Goal: Navigation & Orientation: Go to known website

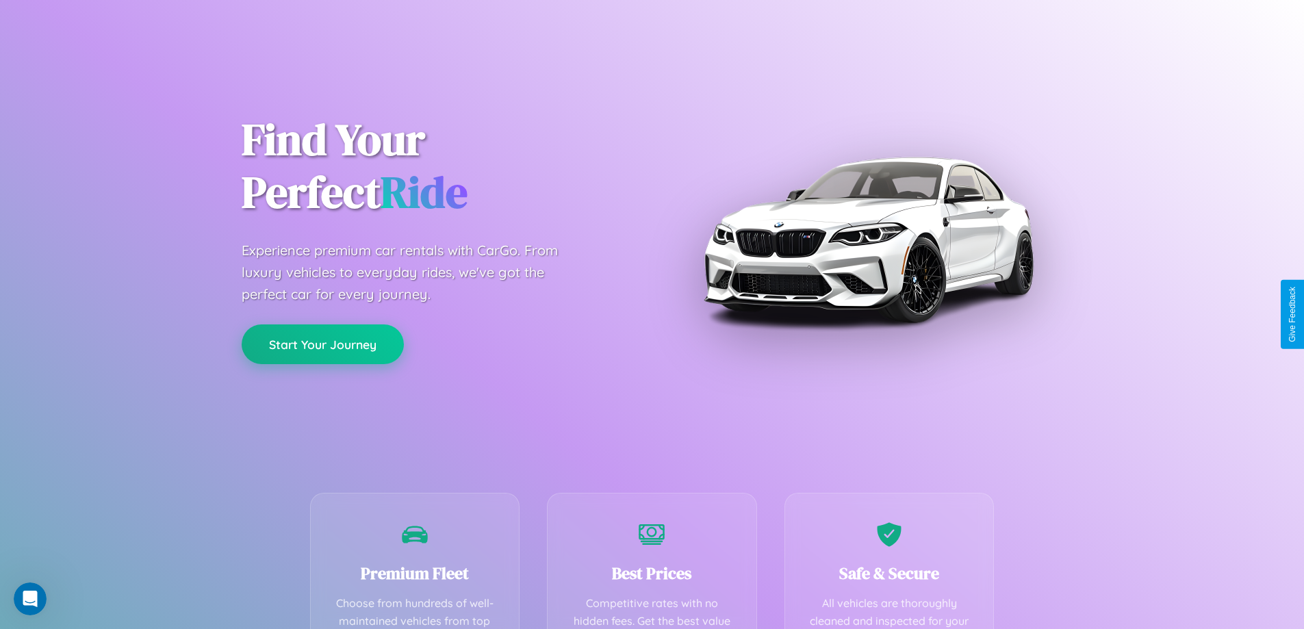
click at [322, 344] on button "Start Your Journey" at bounding box center [323, 345] width 162 height 40
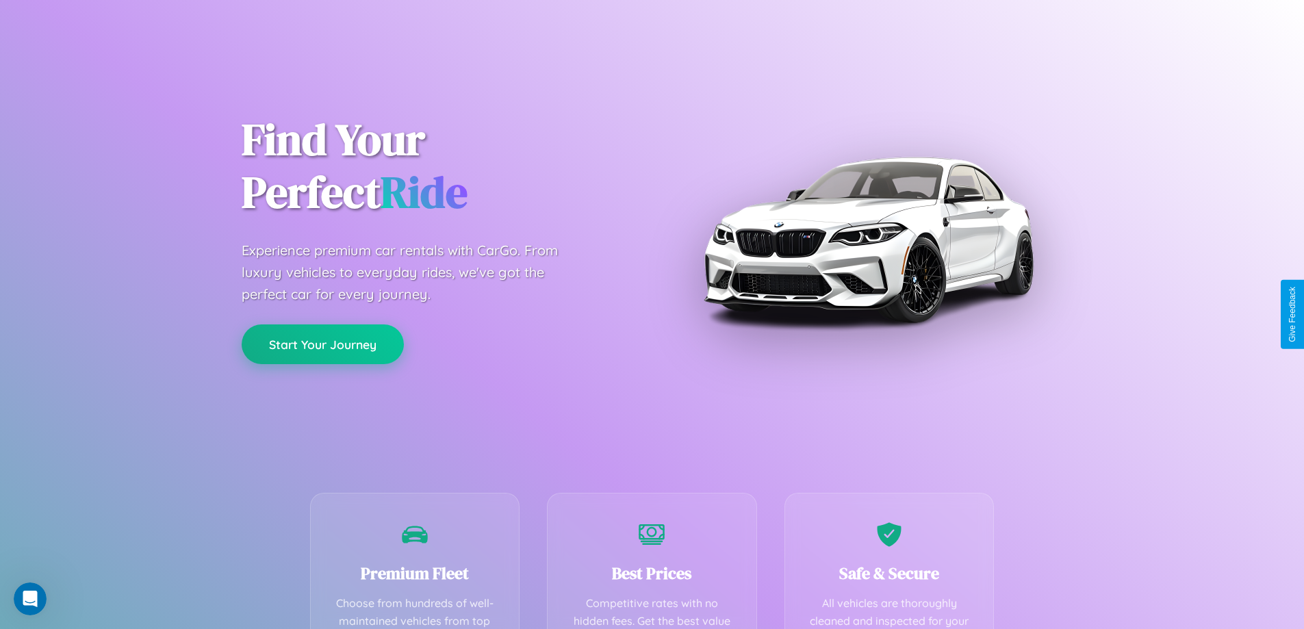
click at [322, 344] on button "Start Your Journey" at bounding box center [323, 345] width 162 height 40
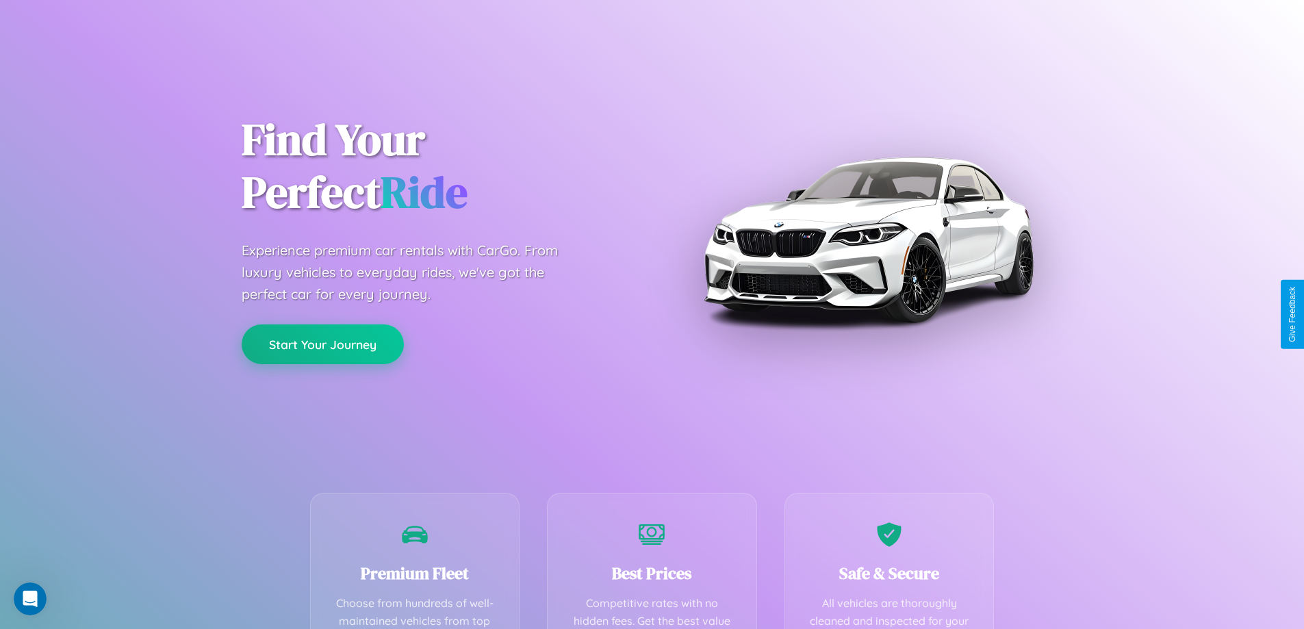
click at [322, 344] on button "Start Your Journey" at bounding box center [323, 345] width 162 height 40
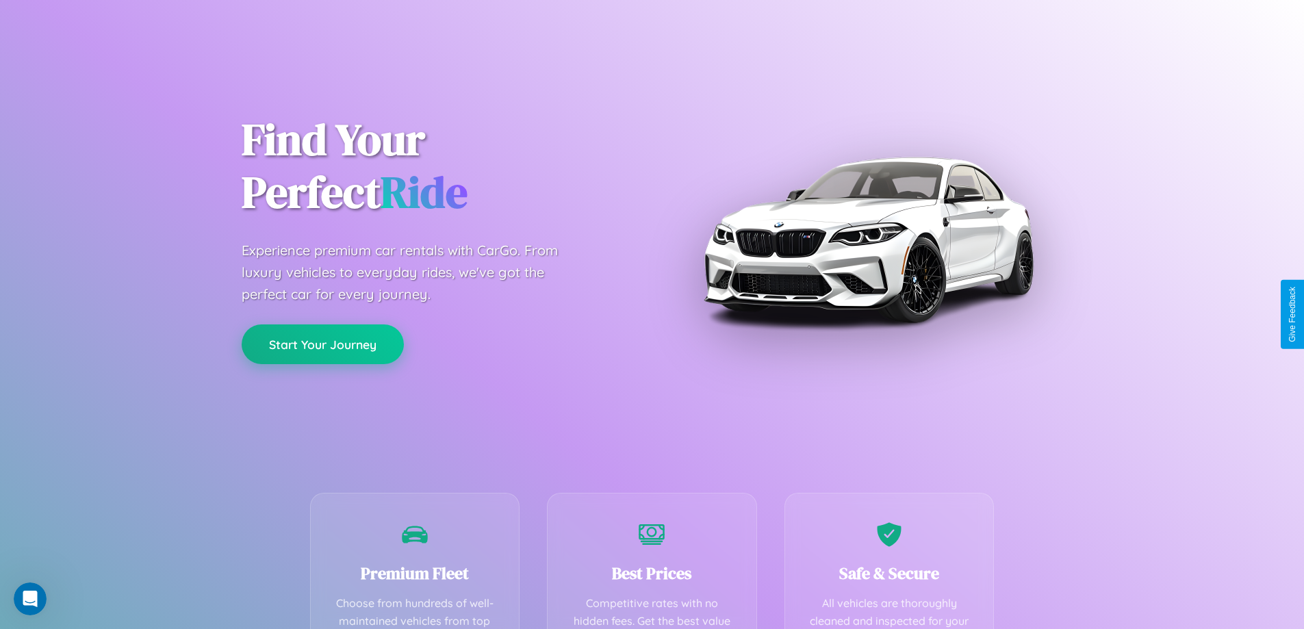
click at [322, 344] on button "Start Your Journey" at bounding box center [323, 345] width 162 height 40
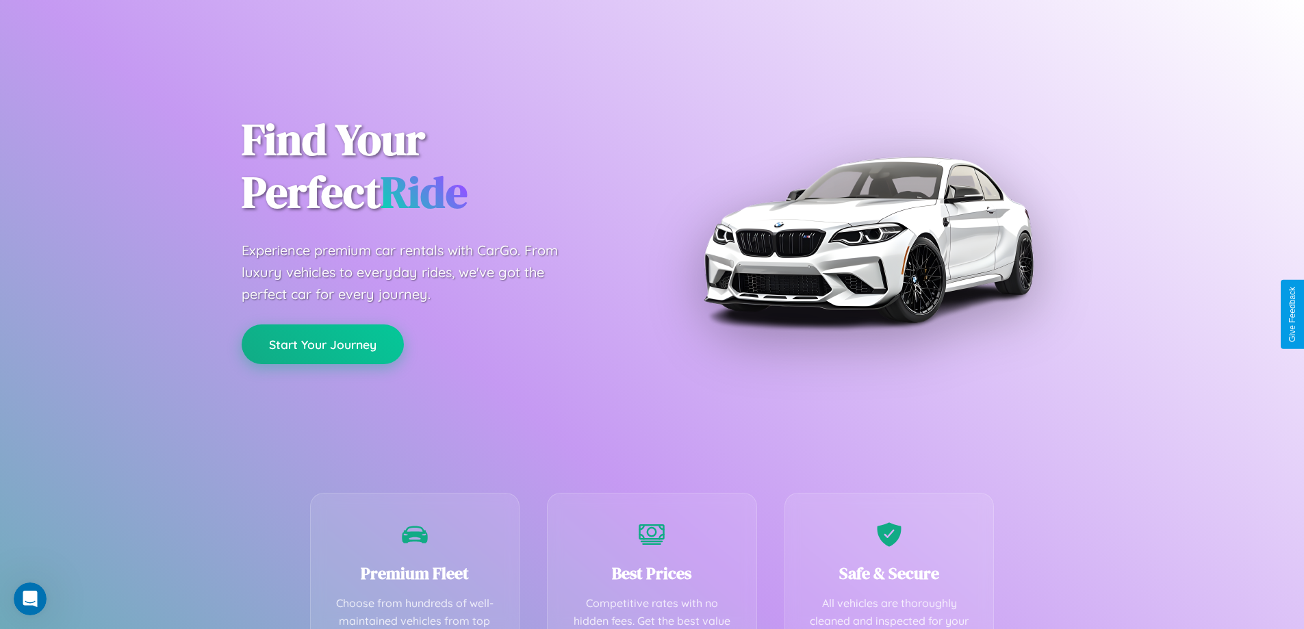
click at [322, 344] on button "Start Your Journey" at bounding box center [323, 345] width 162 height 40
